Goal: Book appointment/travel/reservation

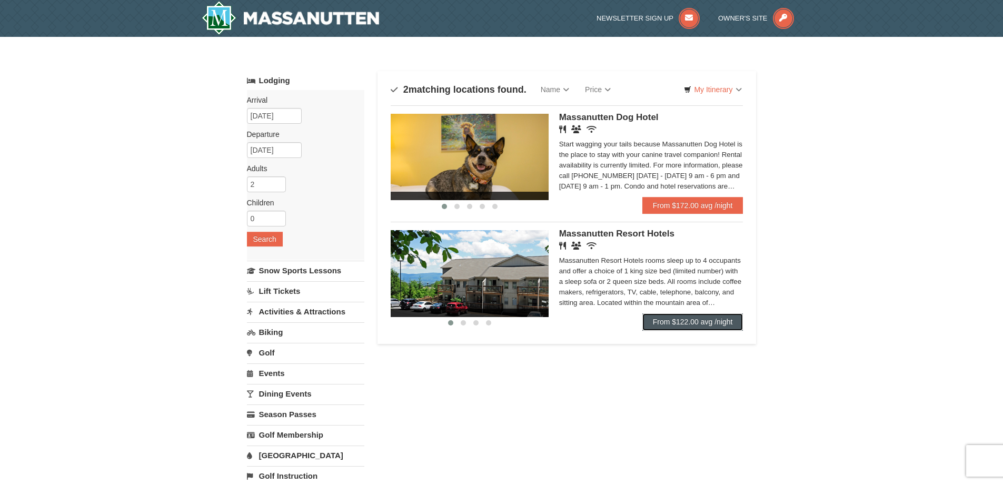
click at [664, 324] on link "From $122.00 avg /night" at bounding box center [692, 321] width 101 height 17
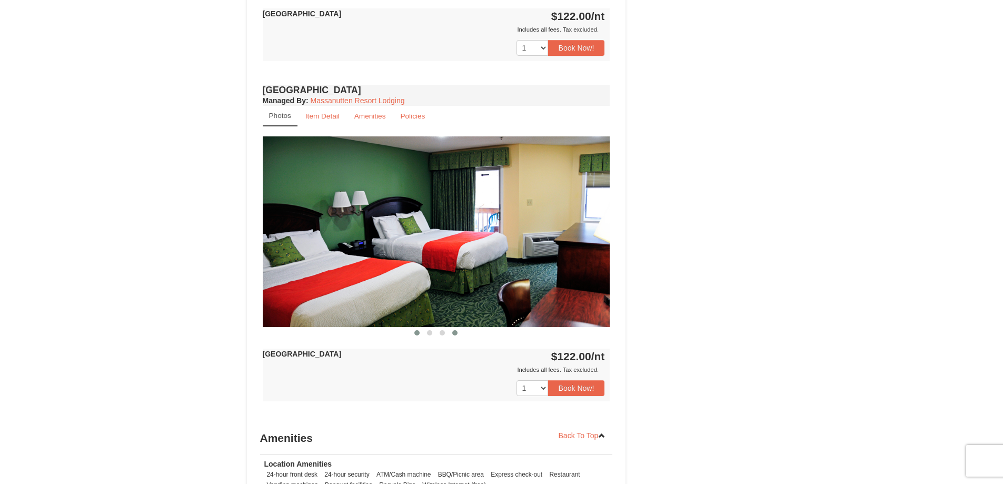
scroll to position [632, 0]
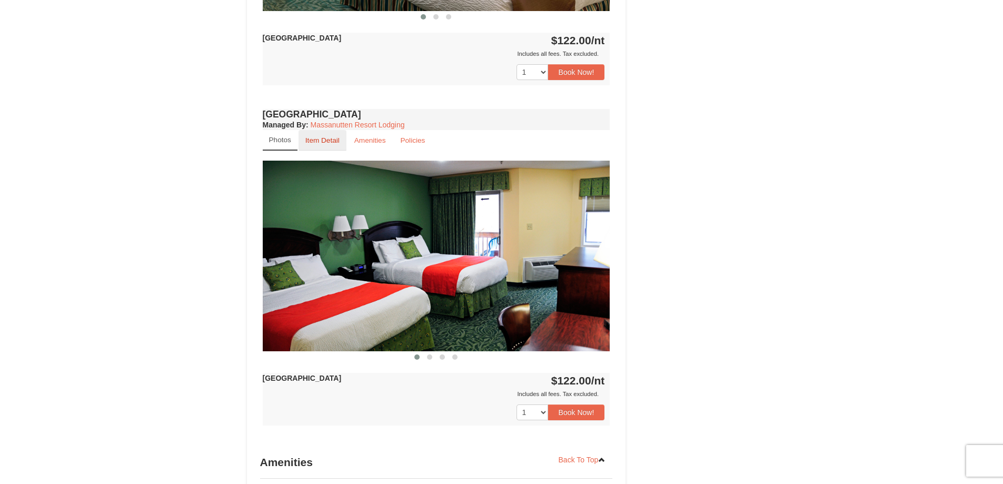
click at [330, 147] on link "Item Detail" at bounding box center [323, 140] width 48 height 21
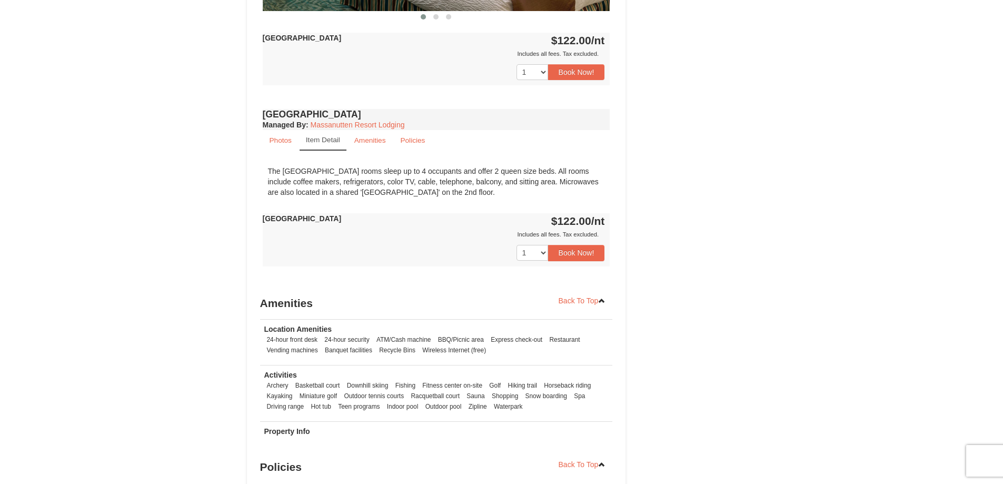
click at [302, 147] on link "Item Detail" at bounding box center [323, 140] width 47 height 21
click at [285, 143] on small "Photos" at bounding box center [281, 140] width 22 height 8
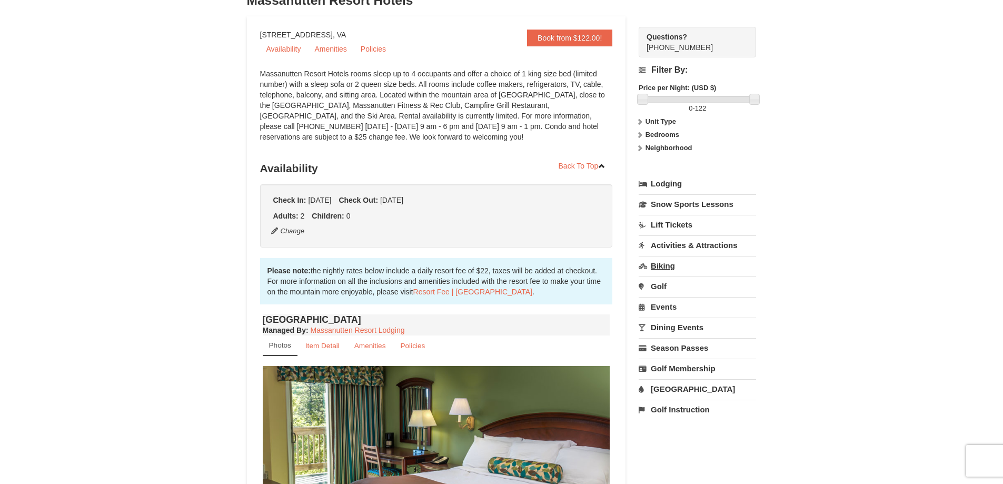
scroll to position [105, 0]
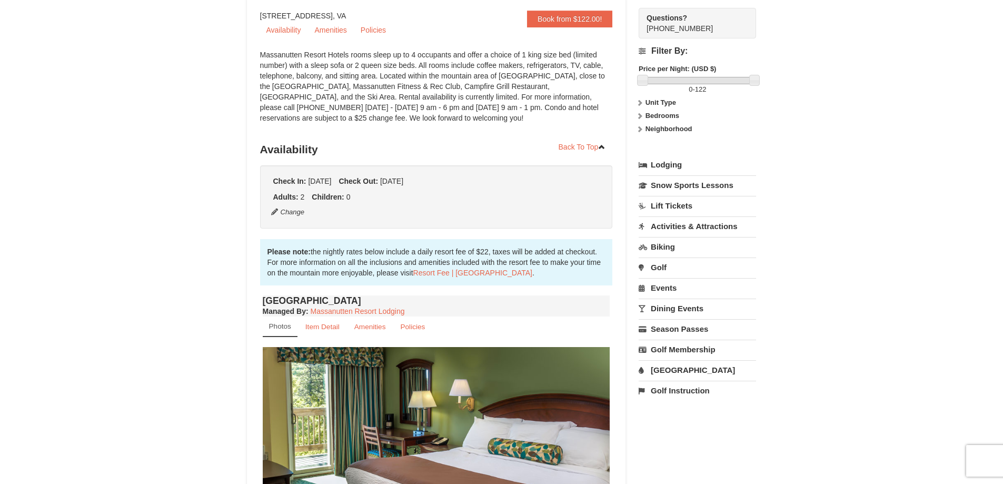
click at [663, 210] on link "Lift Tickets" at bounding box center [697, 205] width 117 height 19
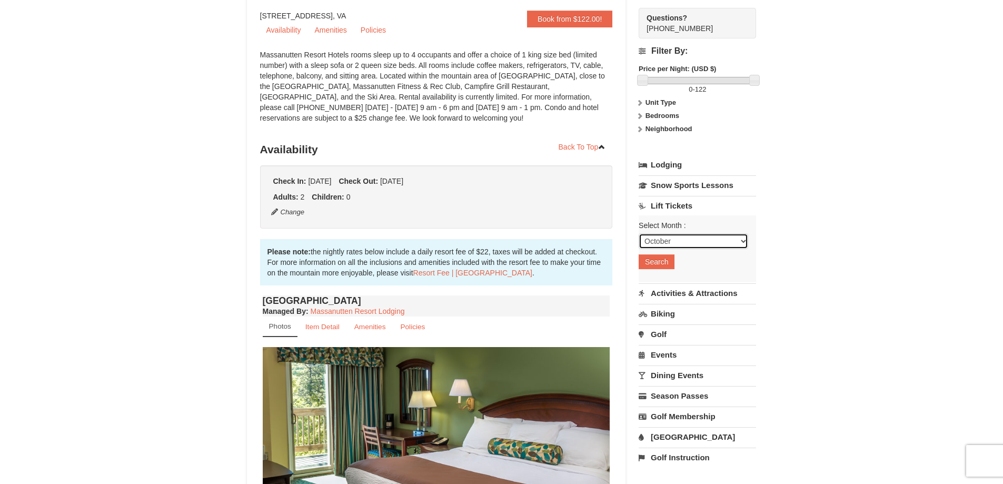
click at [678, 243] on select "October November December January February March April May June July August Sep…" at bounding box center [694, 241] width 110 height 16
select select "12"
click at [639, 233] on select "October November December January February March April May June July August Sep…" at bounding box center [694, 241] width 110 height 16
click at [663, 262] on button "Search" at bounding box center [657, 261] width 36 height 15
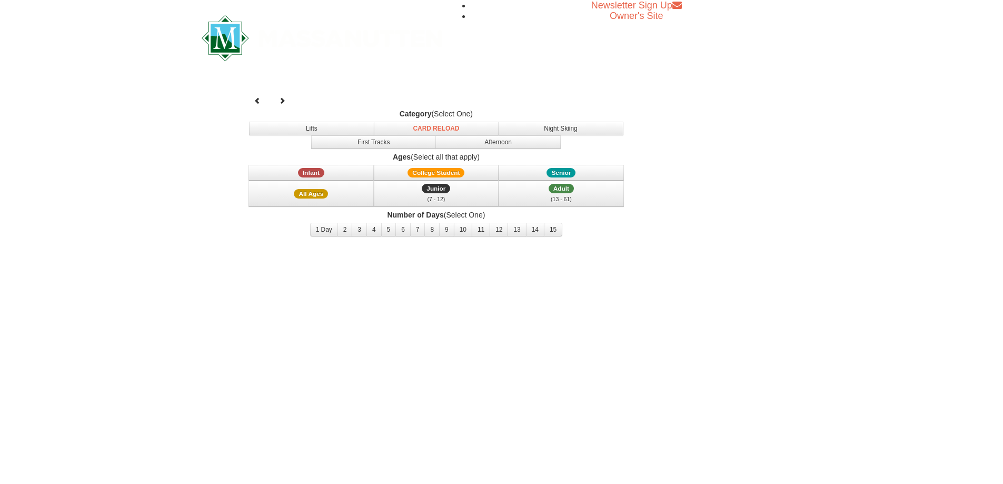
select select "12"
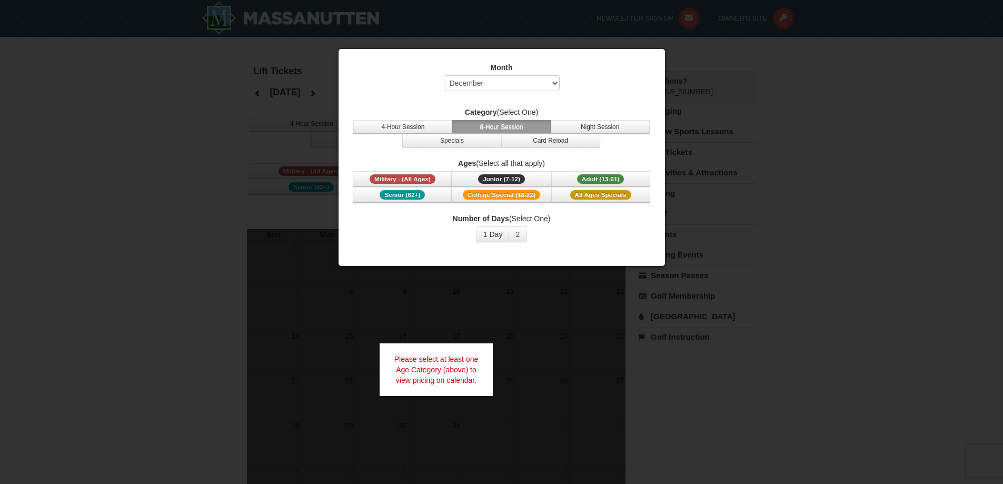
click at [859, 134] on div at bounding box center [501, 242] width 1003 height 484
click at [209, 102] on div at bounding box center [501, 242] width 1003 height 484
click at [713, 177] on div at bounding box center [501, 242] width 1003 height 484
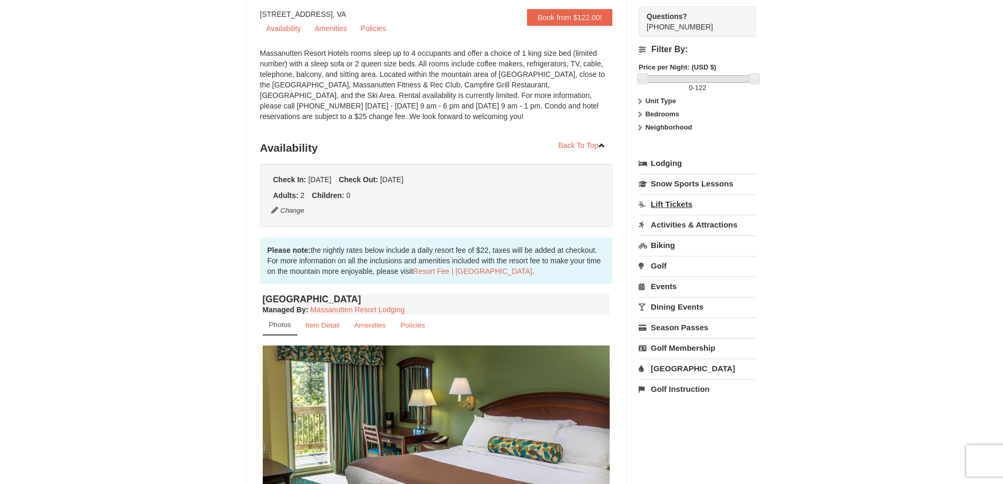
scroll to position [54, 0]
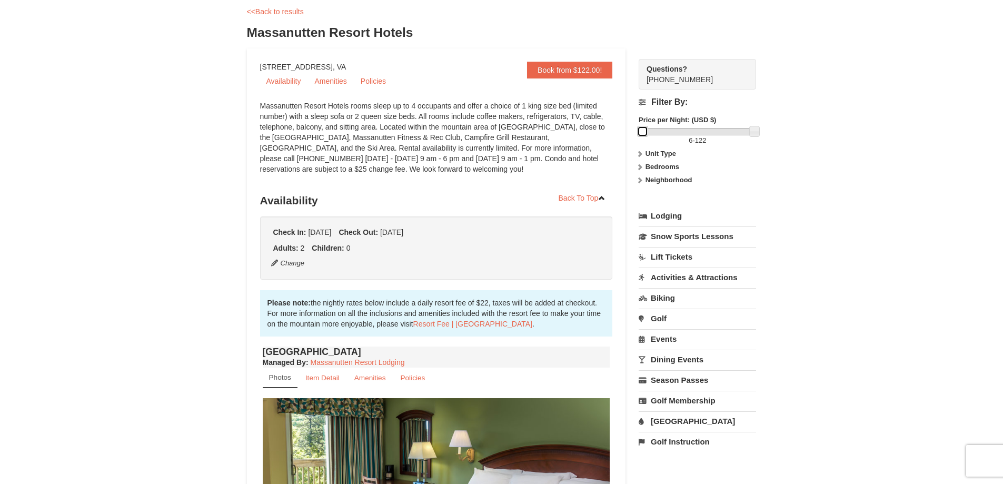
drag, startPoint x: 644, startPoint y: 133, endPoint x: 614, endPoint y: 144, distance: 32.2
click at [640, 181] on icon at bounding box center [639, 179] width 7 height 7
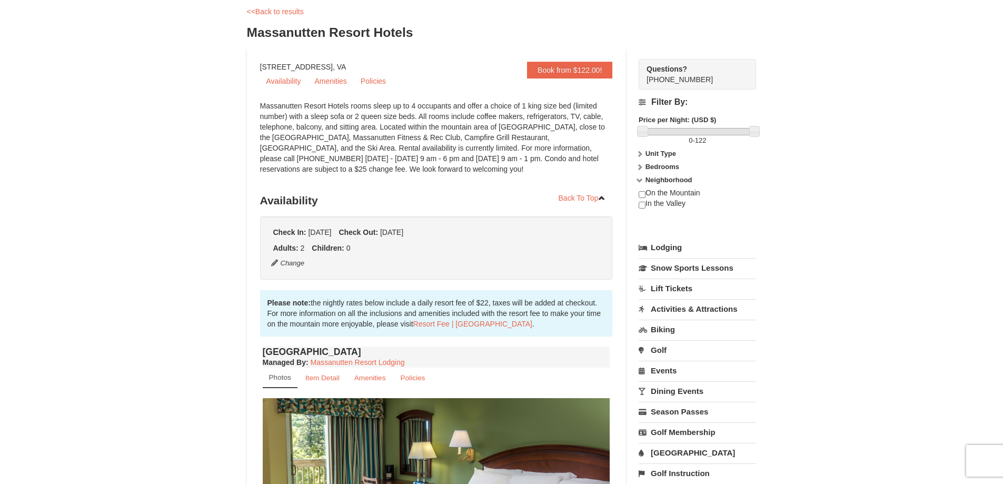
click at [640, 180] on icon at bounding box center [639, 179] width 7 height 7
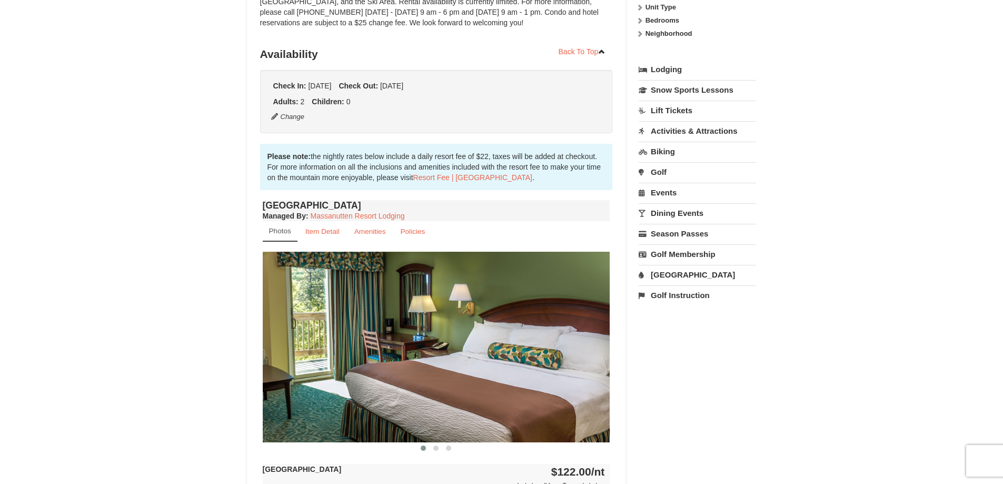
scroll to position [263, 0]
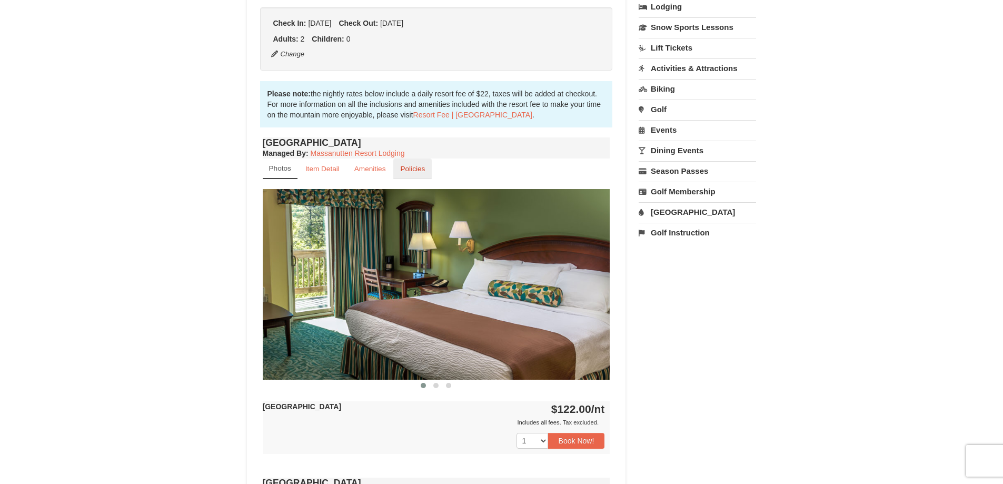
click at [408, 161] on link "Policies" at bounding box center [412, 168] width 38 height 21
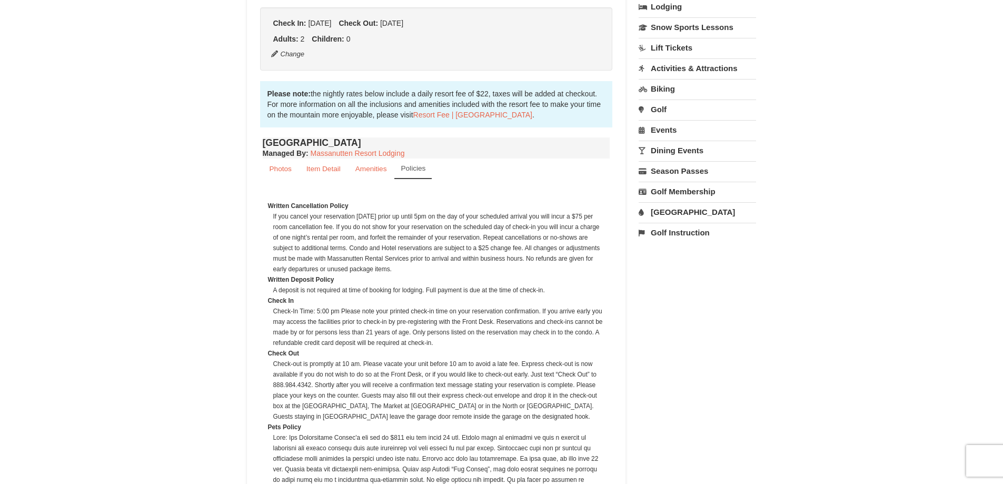
click at [402, 170] on small "Policies" at bounding box center [413, 168] width 25 height 8
click at [369, 174] on link "Amenities" at bounding box center [371, 168] width 45 height 21
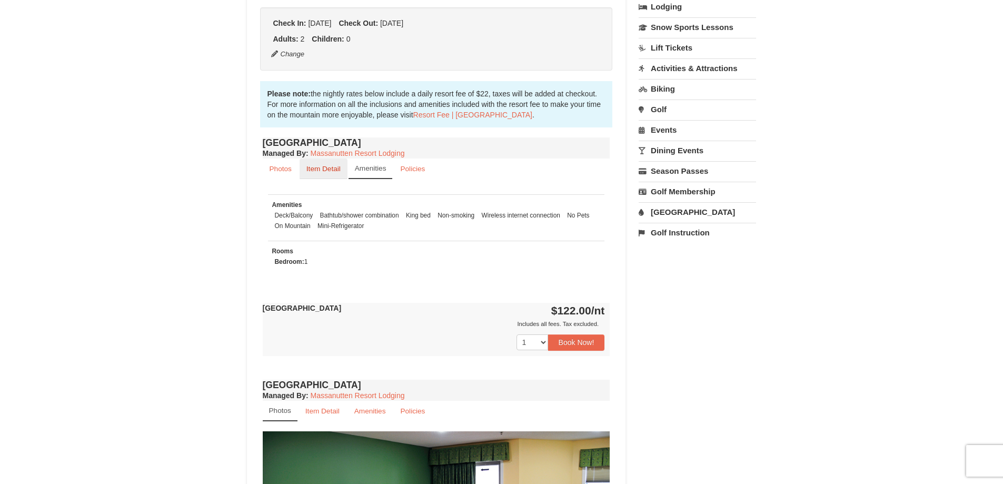
click at [320, 169] on small "Item Detail" at bounding box center [323, 169] width 34 height 8
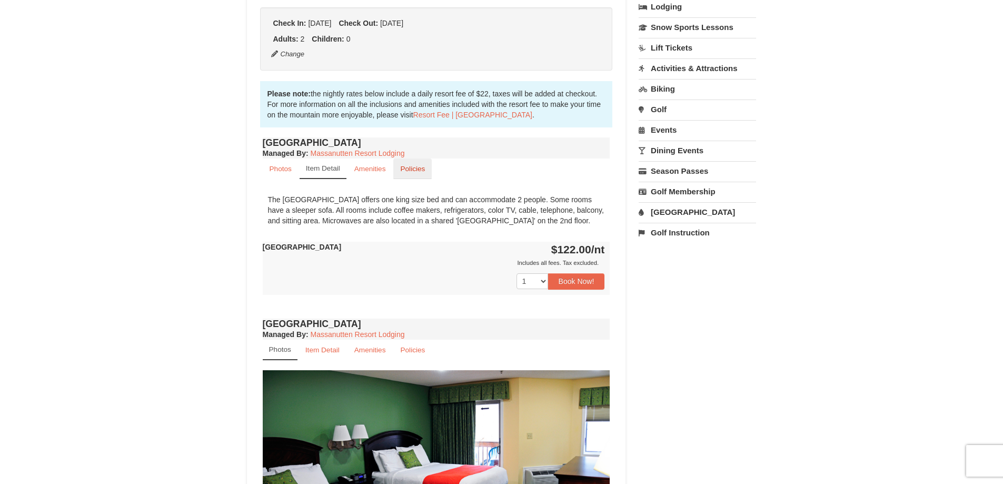
click at [414, 176] on link "Policies" at bounding box center [412, 168] width 38 height 21
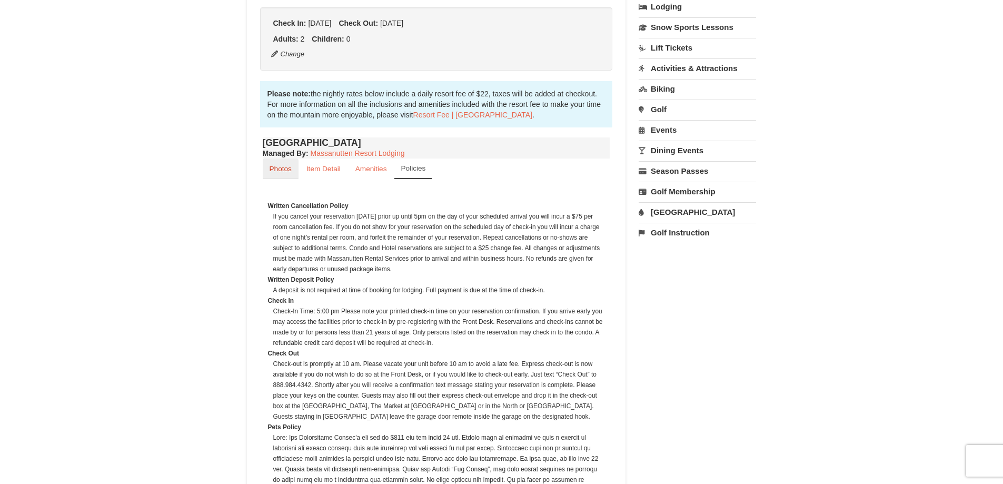
click at [280, 172] on small "Photos" at bounding box center [281, 169] width 22 height 8
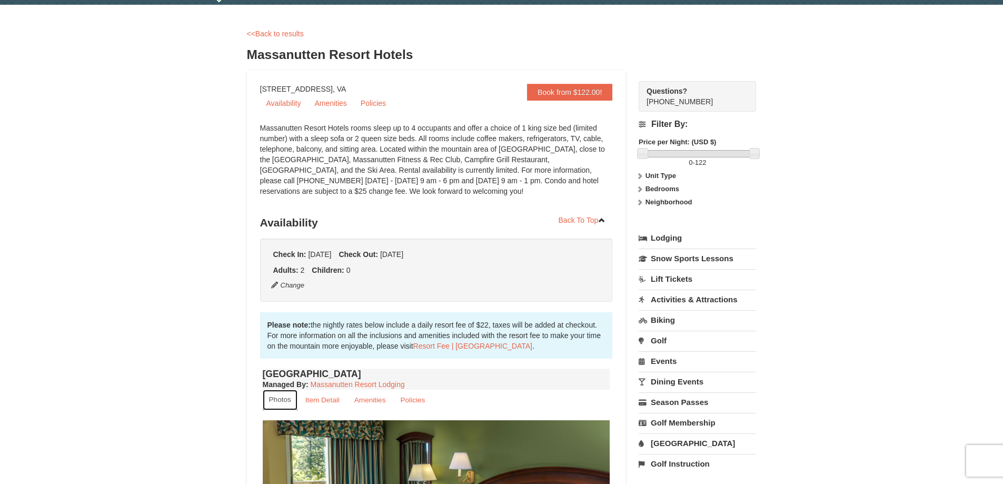
scroll to position [0, 0]
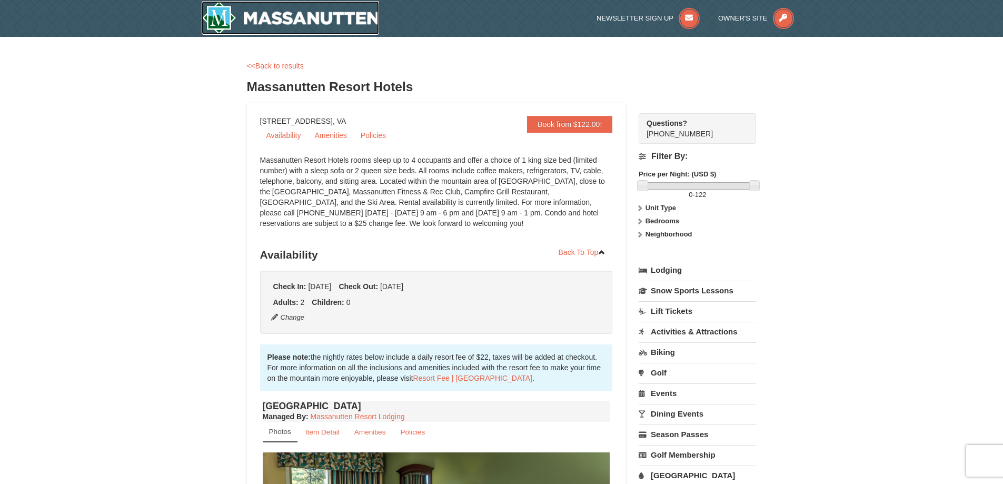
click at [228, 13] on img at bounding box center [291, 18] width 178 height 34
